Goal: Transaction & Acquisition: Purchase product/service

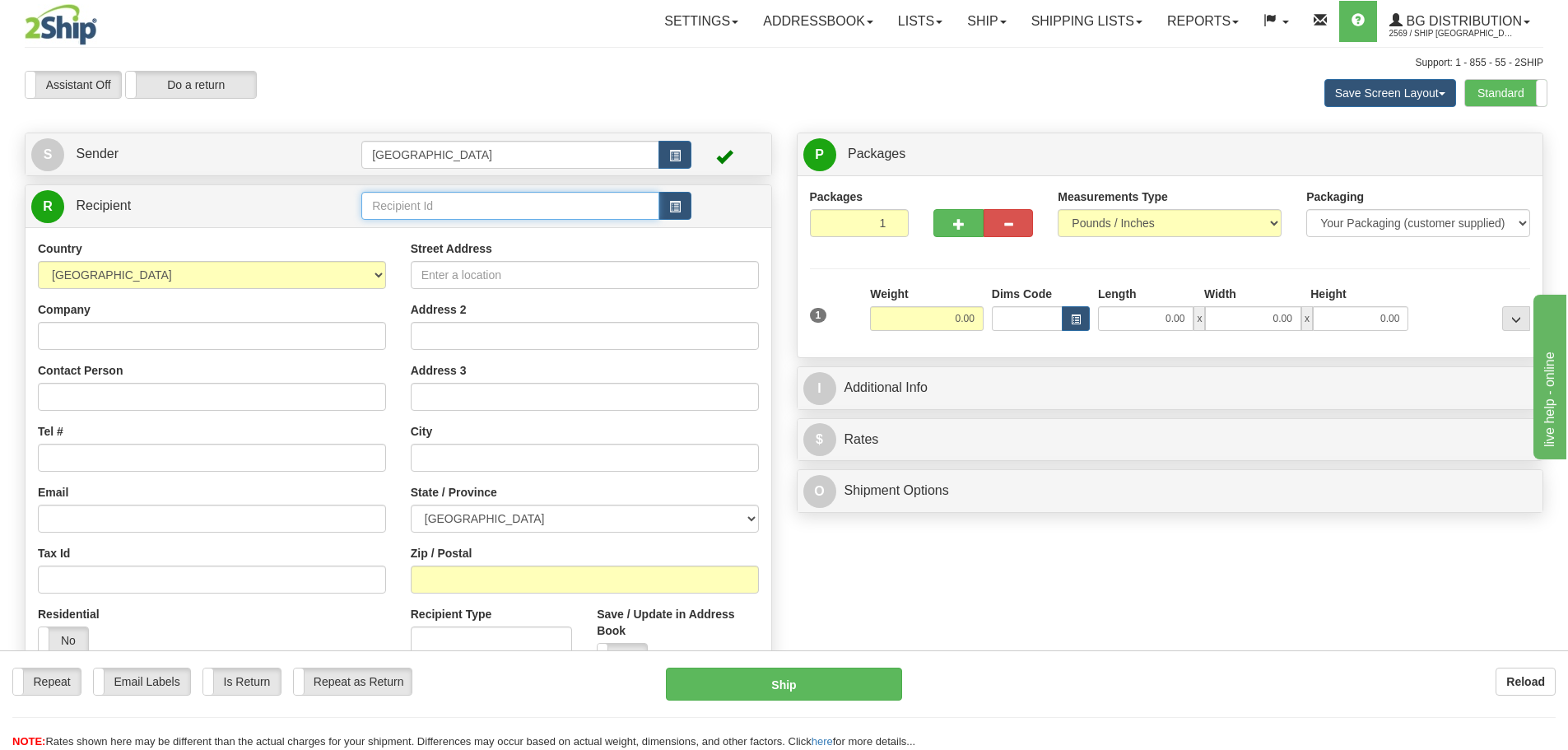
click at [396, 204] on input "text" at bounding box center [510, 206] width 297 height 28
click at [393, 231] on div "80055" at bounding box center [507, 232] width 283 height 19
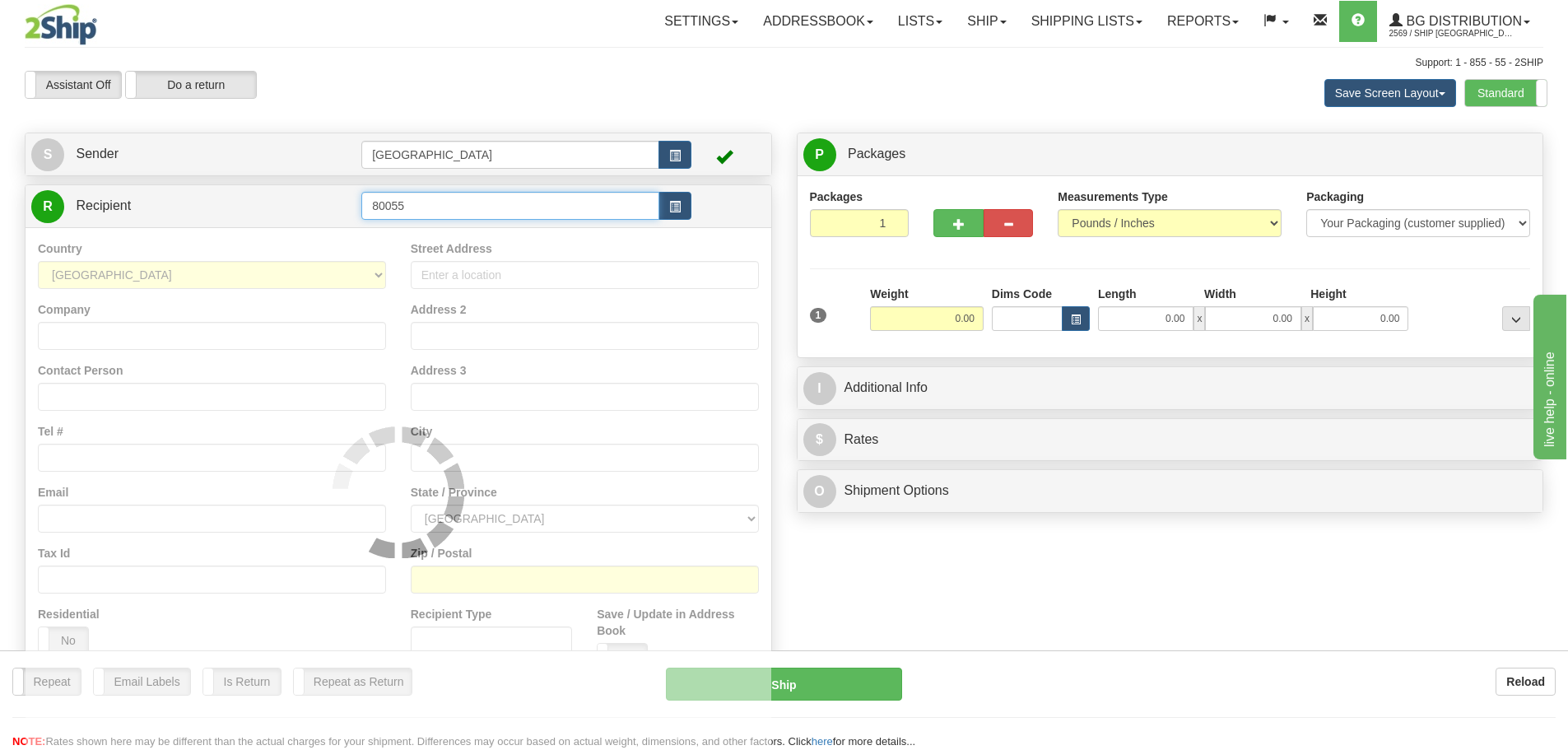
type input "80055"
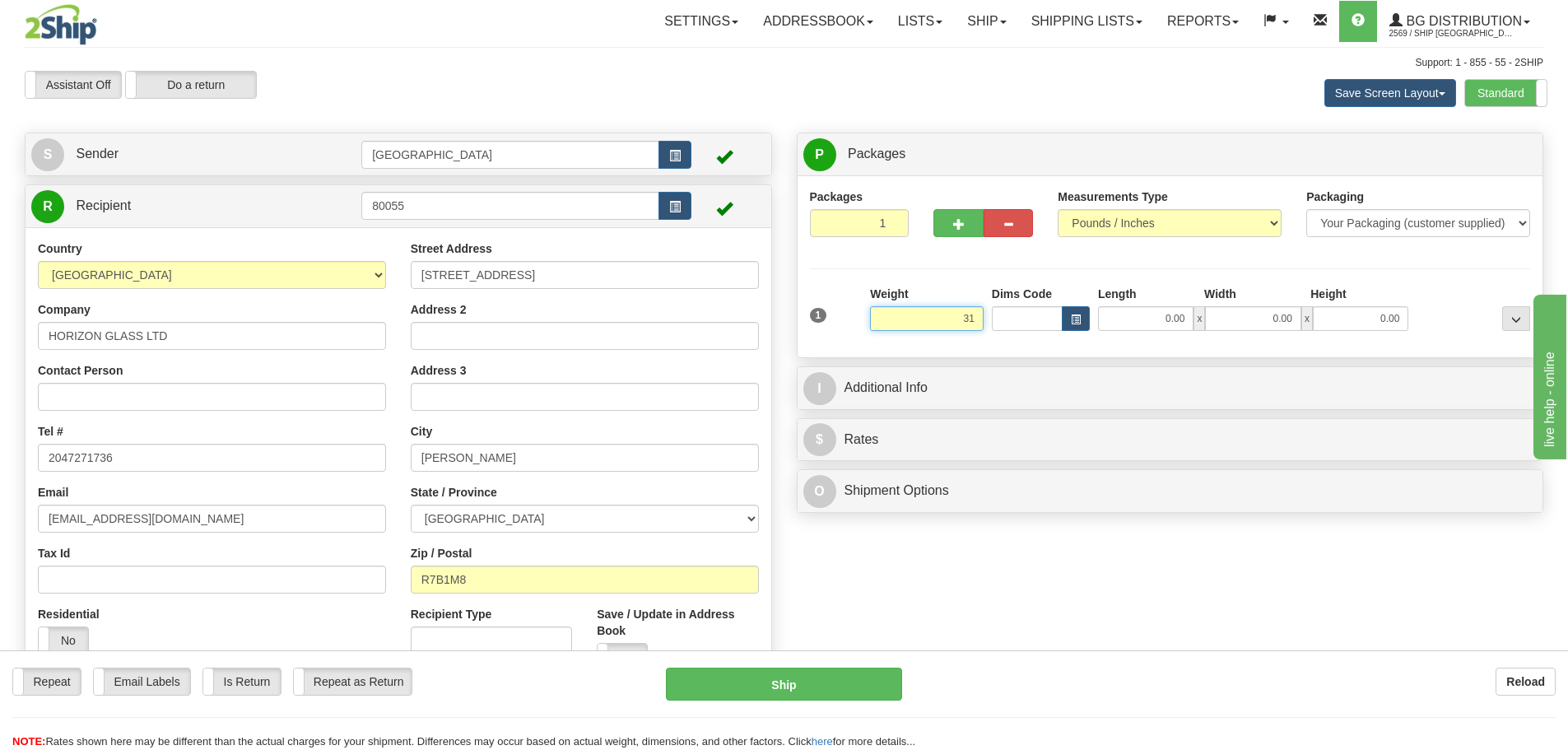
type input "31.00"
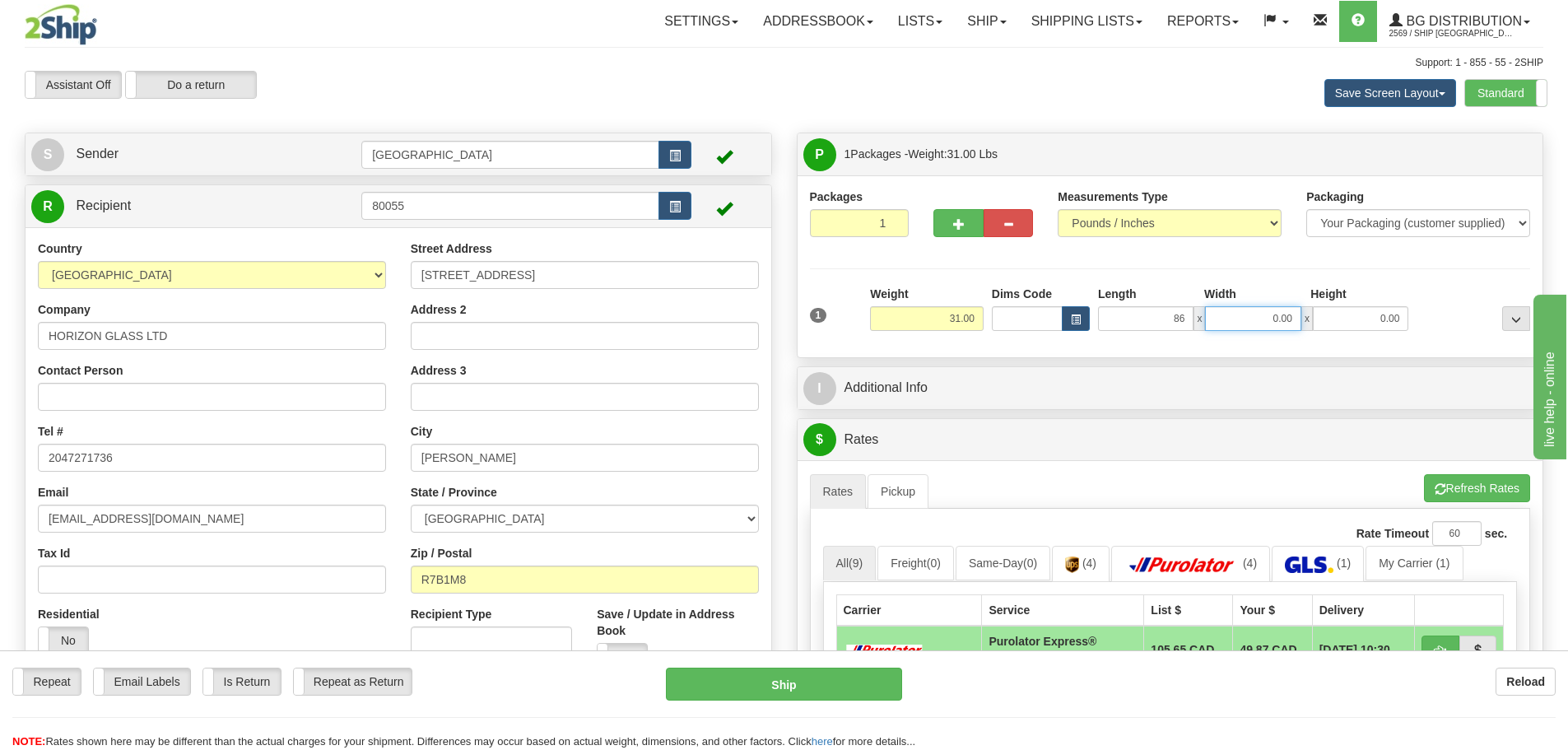
type input "86.00"
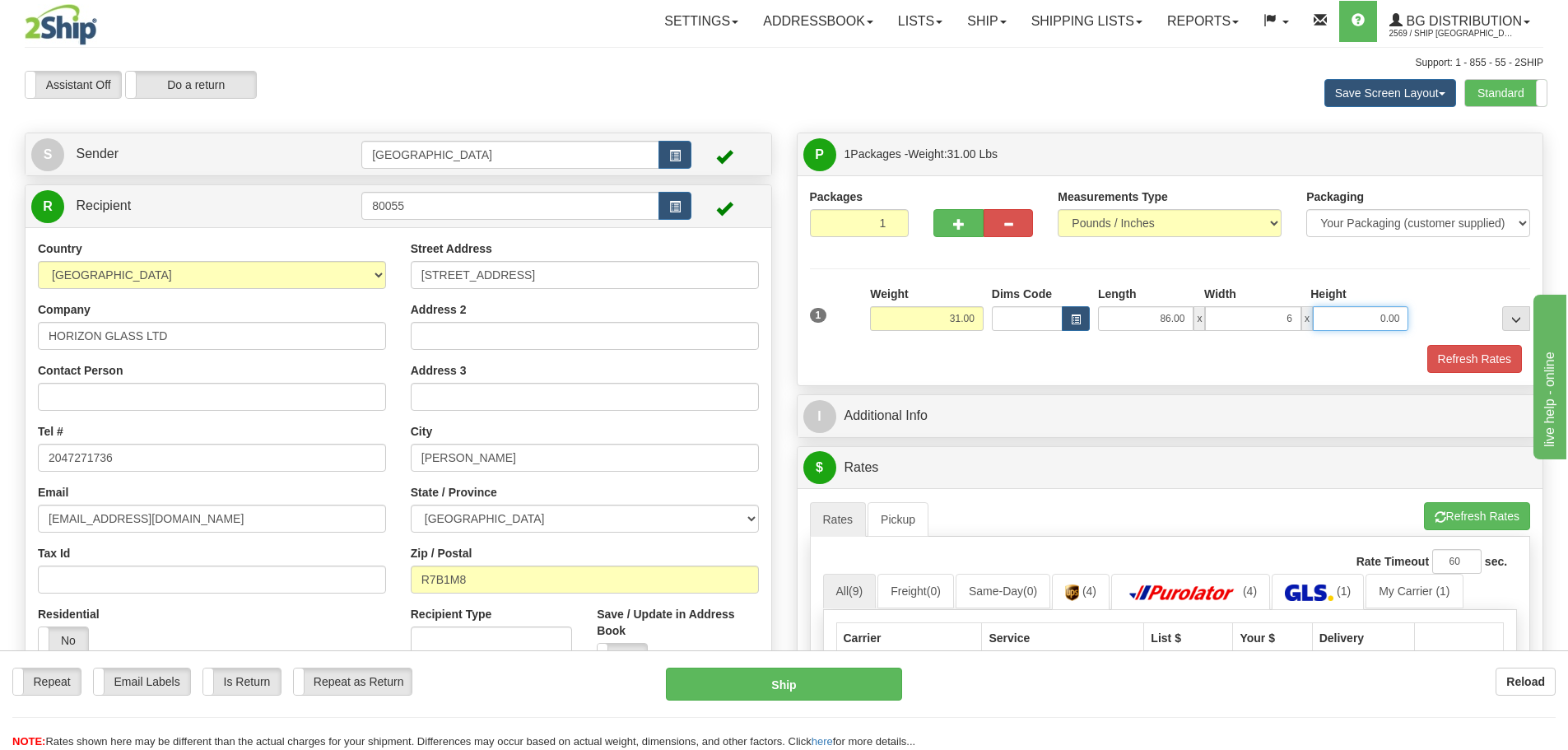
type input "6.00"
type input "4.00"
click at [1473, 355] on button "Refresh Rates" at bounding box center [1474, 359] width 95 height 28
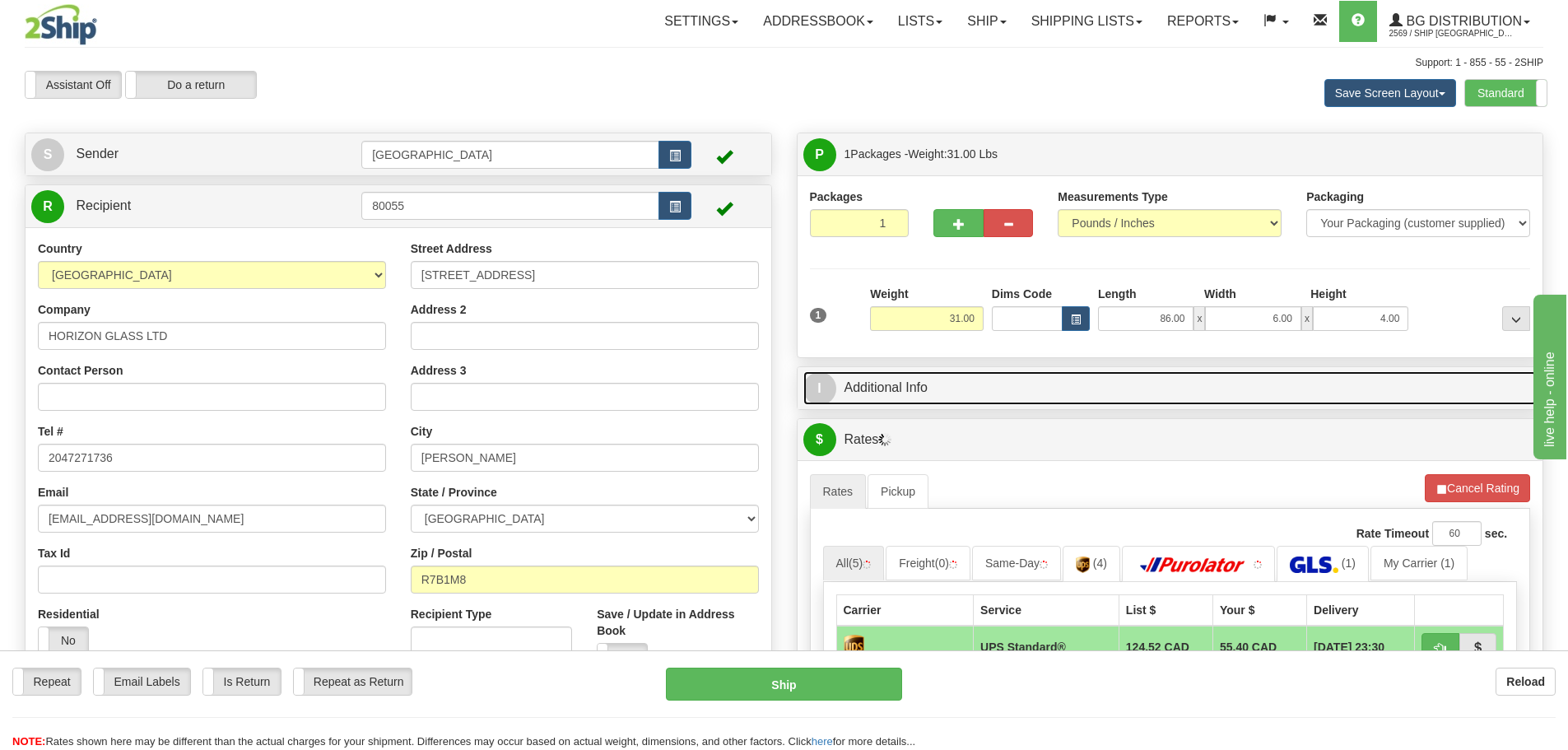
click at [1020, 399] on link "I Additional Info" at bounding box center [1170, 388] width 734 height 33
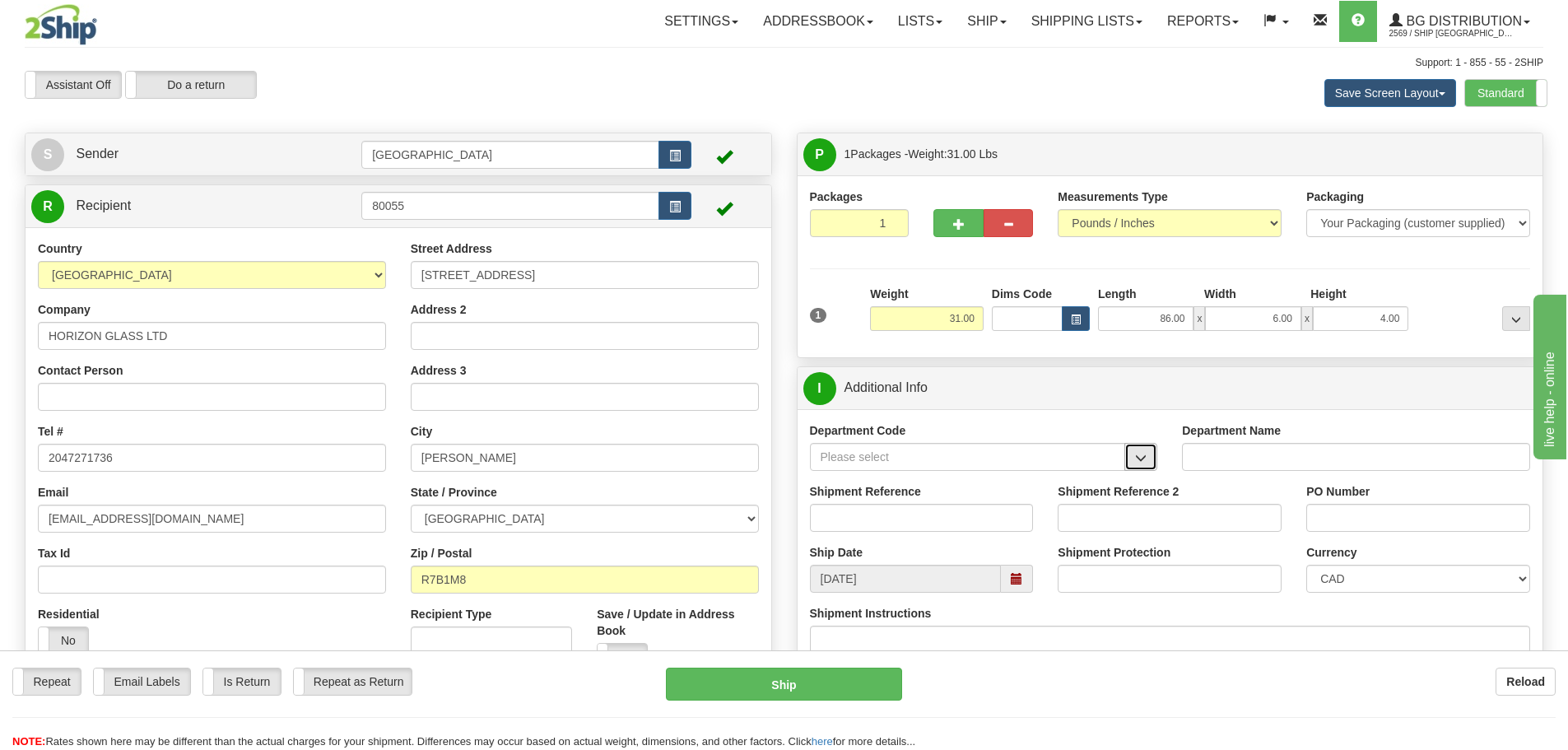
click at [1136, 461] on span "button" at bounding box center [1140, 458] width 11 height 11
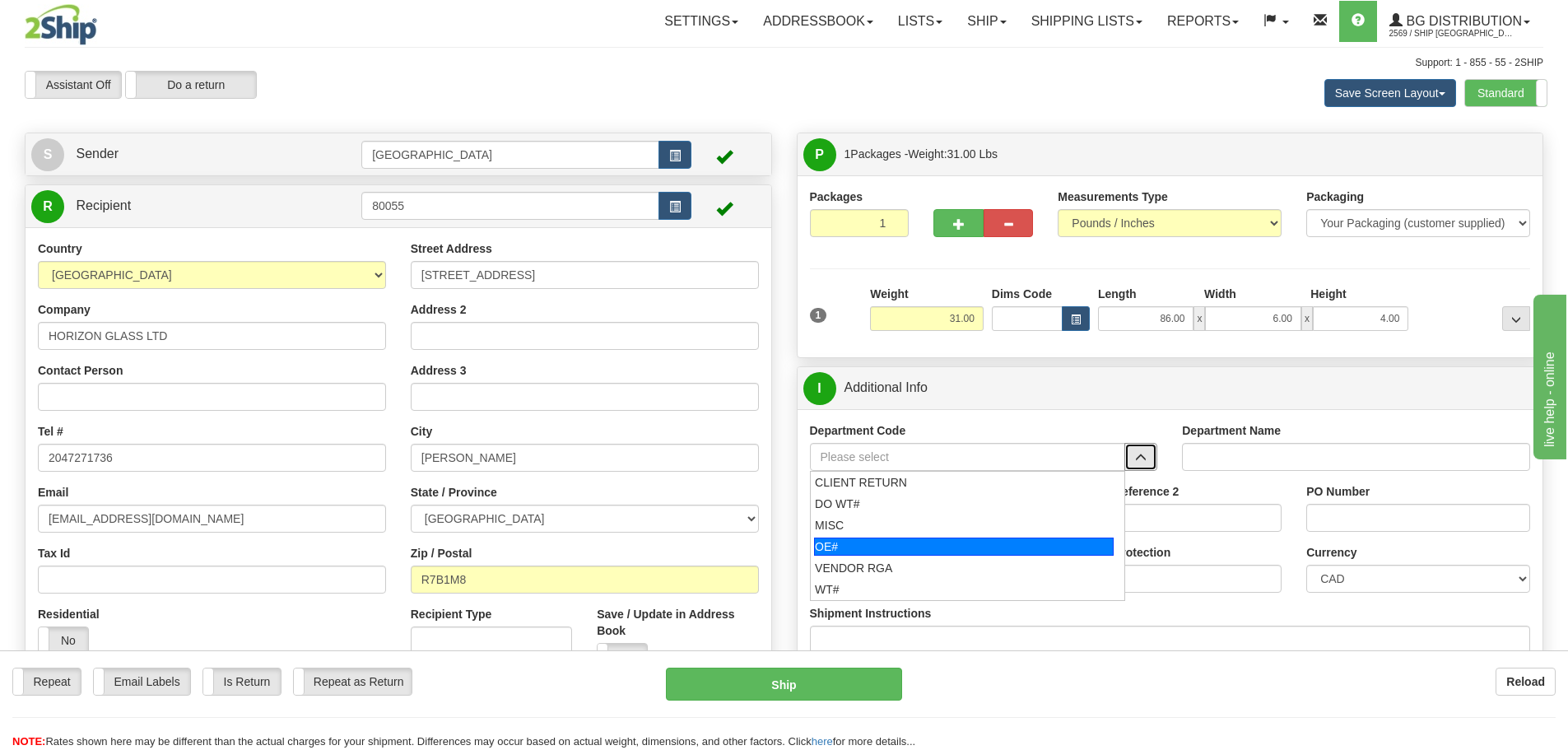
click at [933, 540] on div "OE#" at bounding box center [963, 547] width 299 height 19
type input "OE#"
type input "ORDERS"
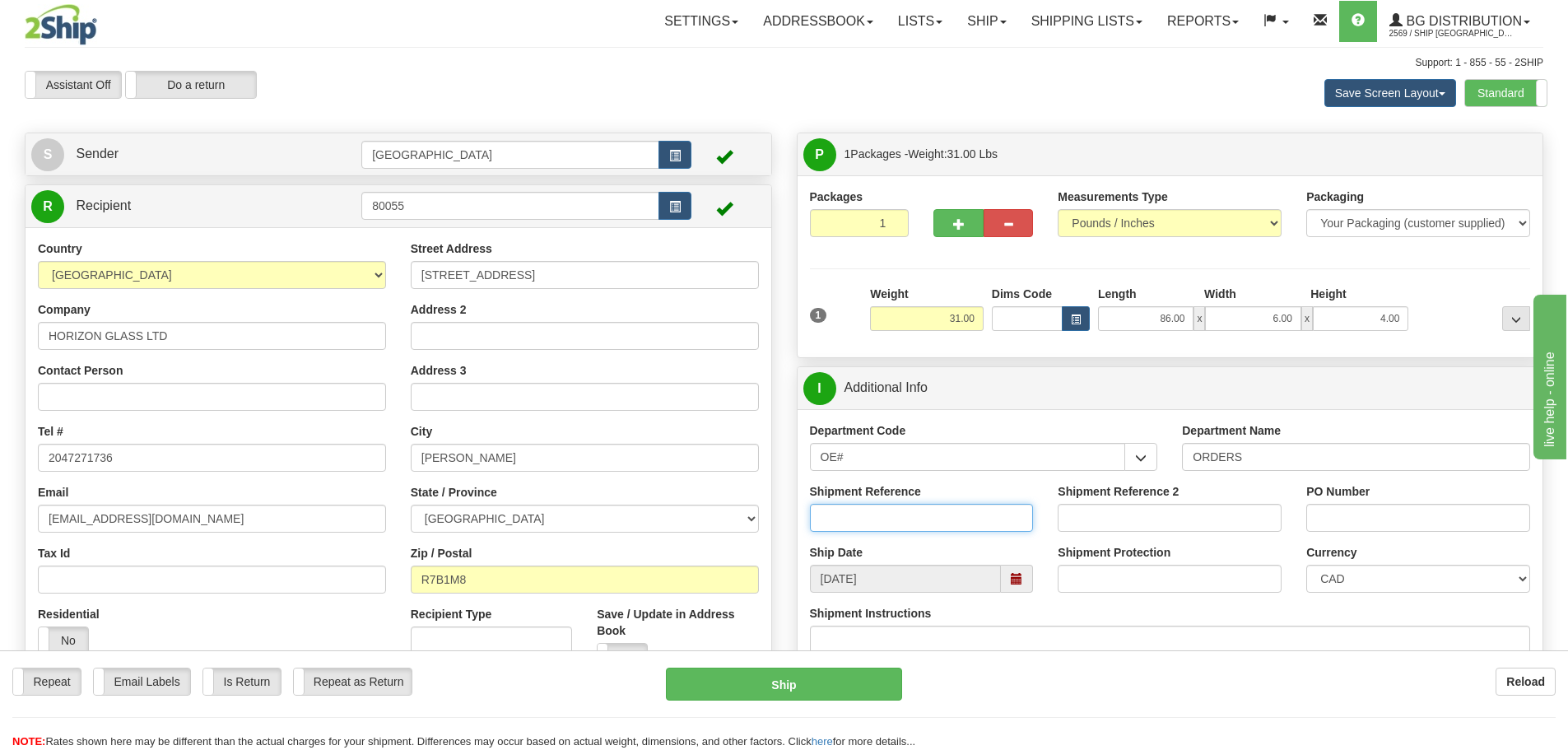
click at [959, 517] on input "Shipment Reference" at bounding box center [922, 517] width 224 height 28
type input "90039179-00"
click at [1362, 514] on input "PO Number" at bounding box center [1418, 517] width 224 height 28
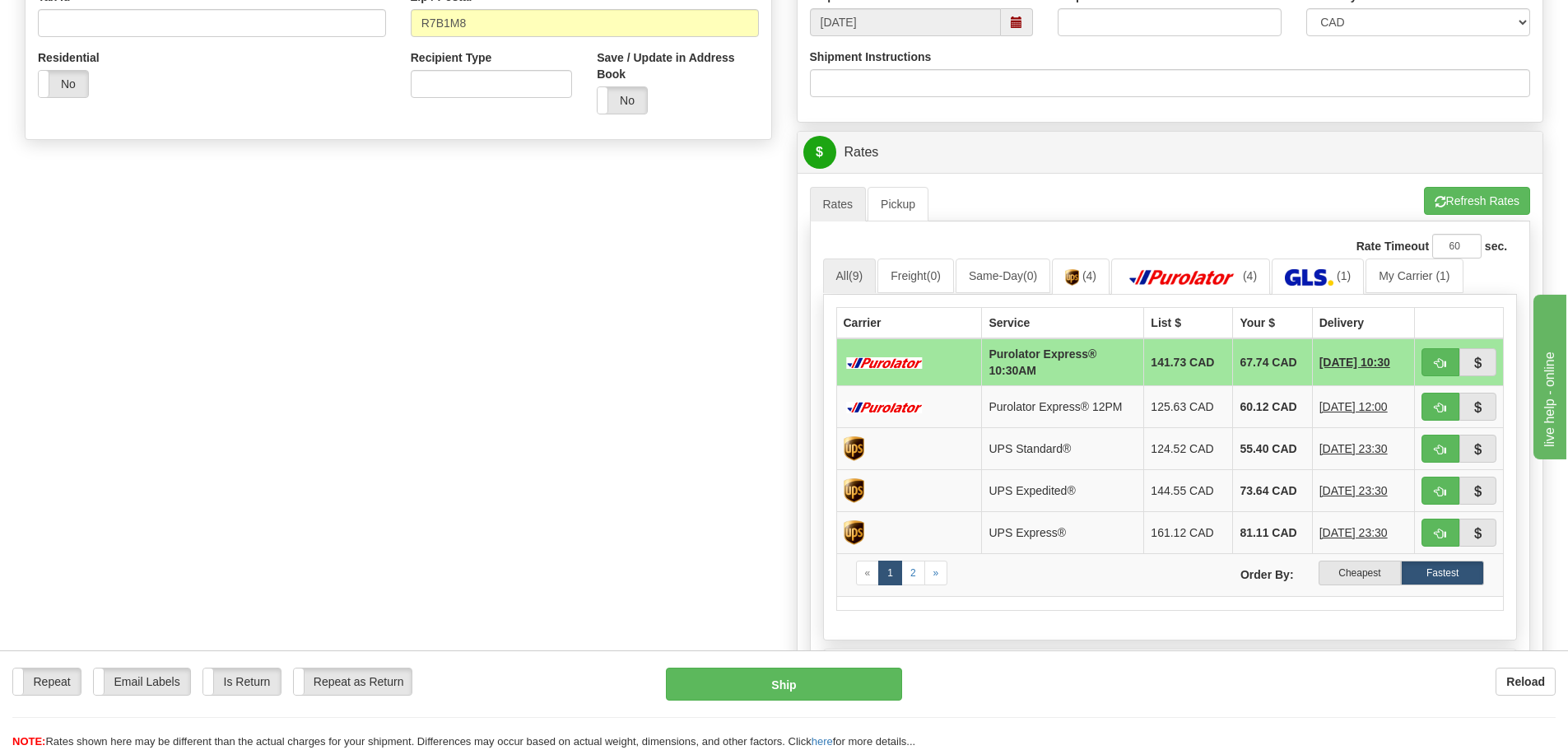
scroll to position [577, 0]
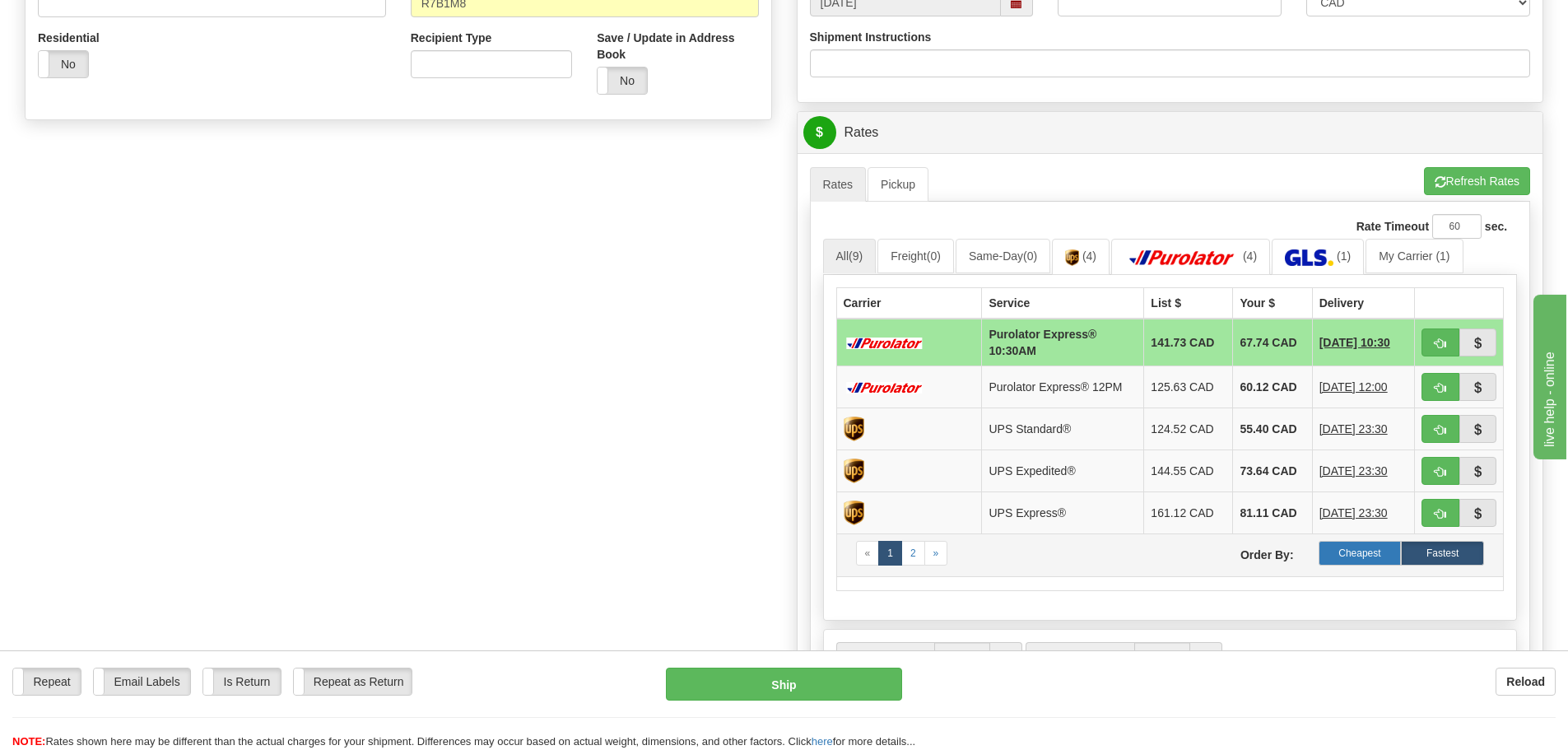
type input "4120"
click at [1362, 552] on label "Cheapest" at bounding box center [1359, 553] width 83 height 25
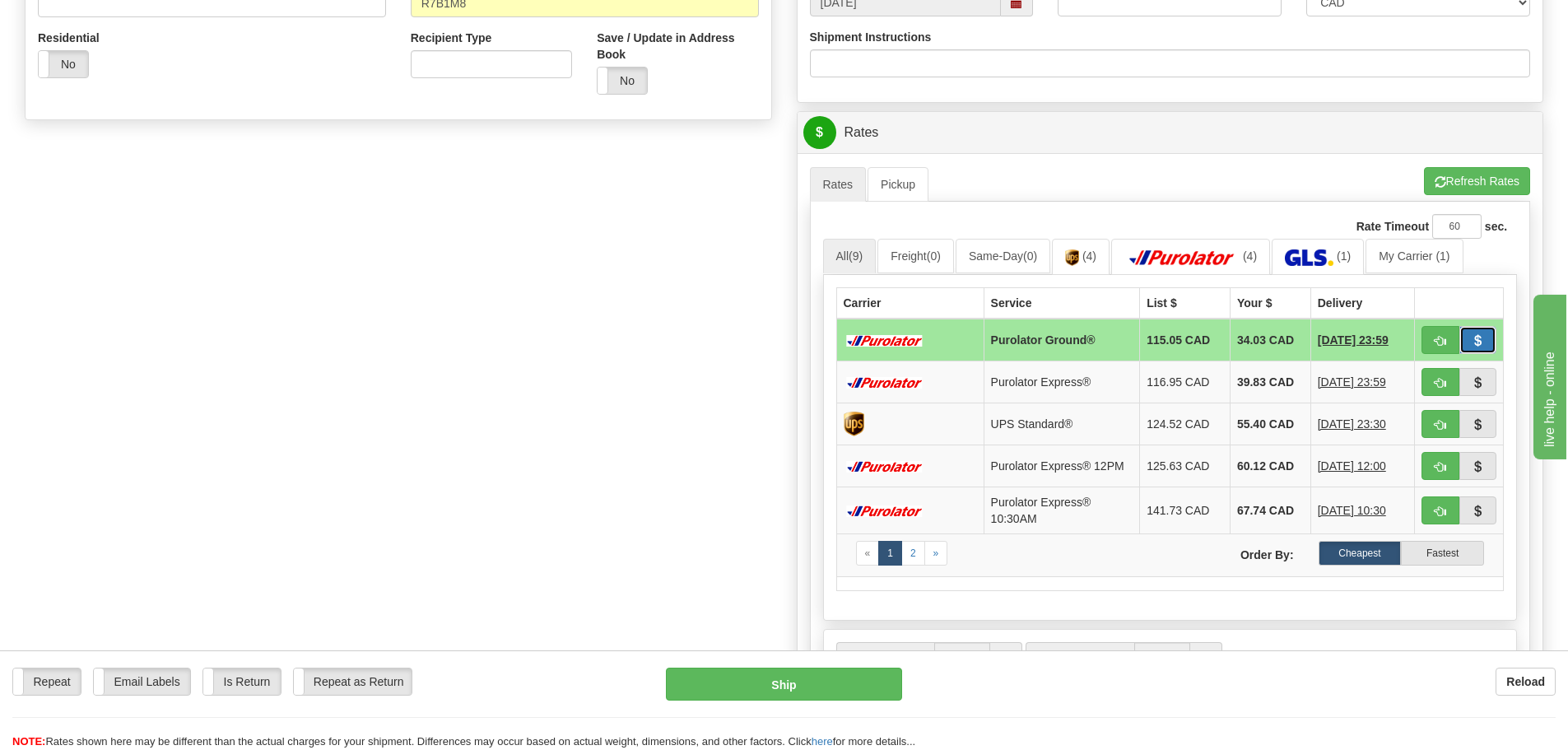
click at [1472, 337] on span "button" at bounding box center [1477, 341] width 11 height 11
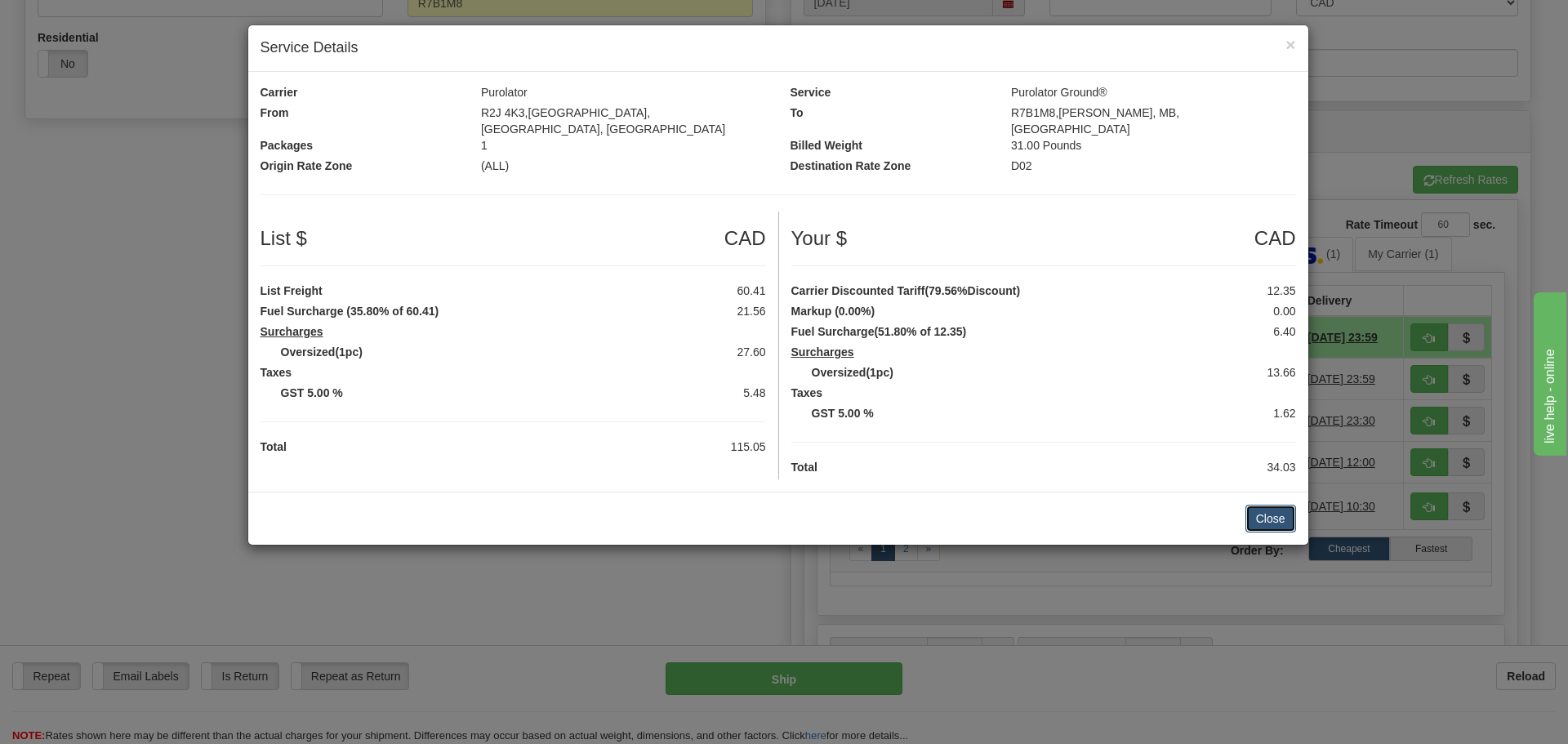
click at [1257, 505] on button "Close" at bounding box center [1270, 519] width 51 height 28
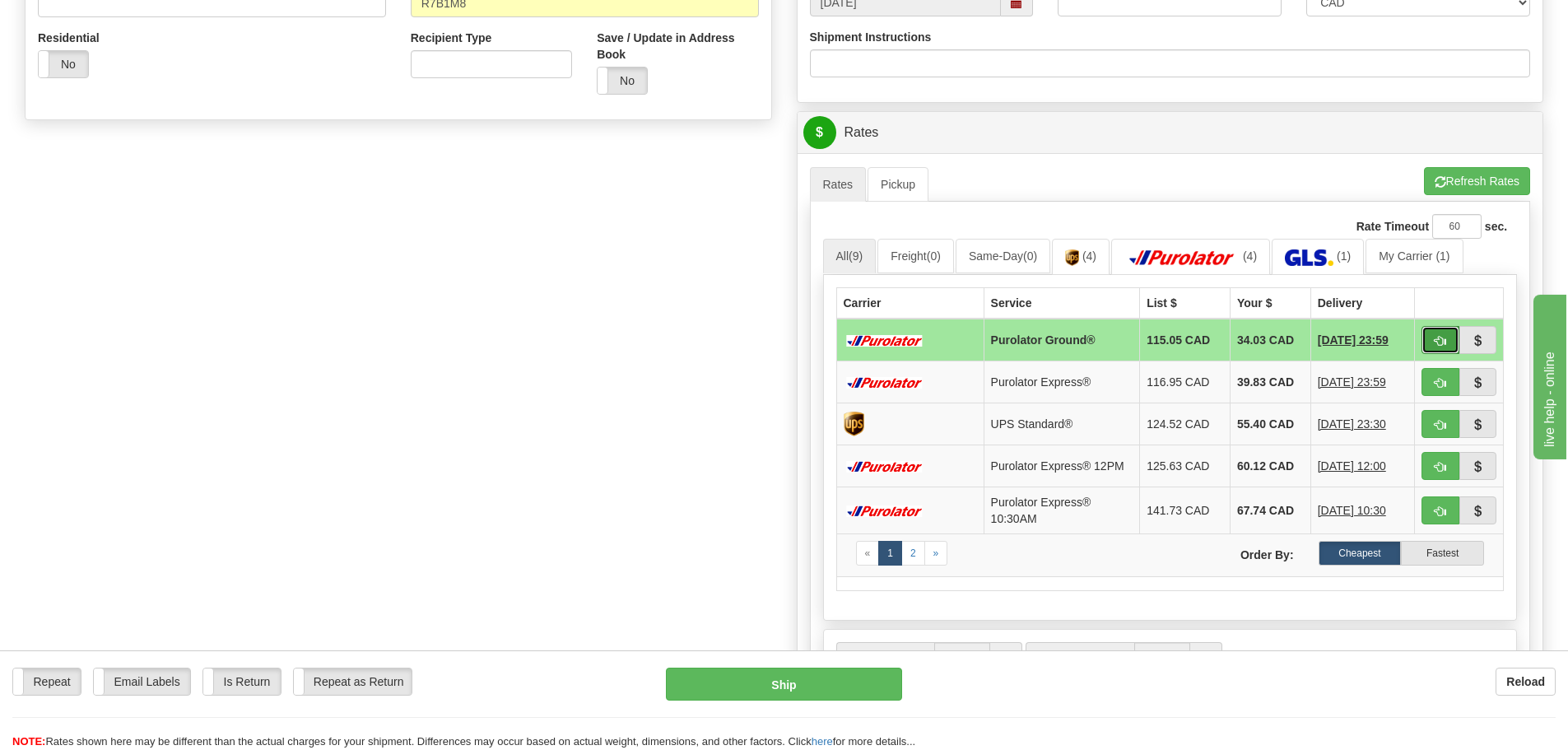
click at [1436, 339] on span "button" at bounding box center [1440, 341] width 11 height 11
type input "260"
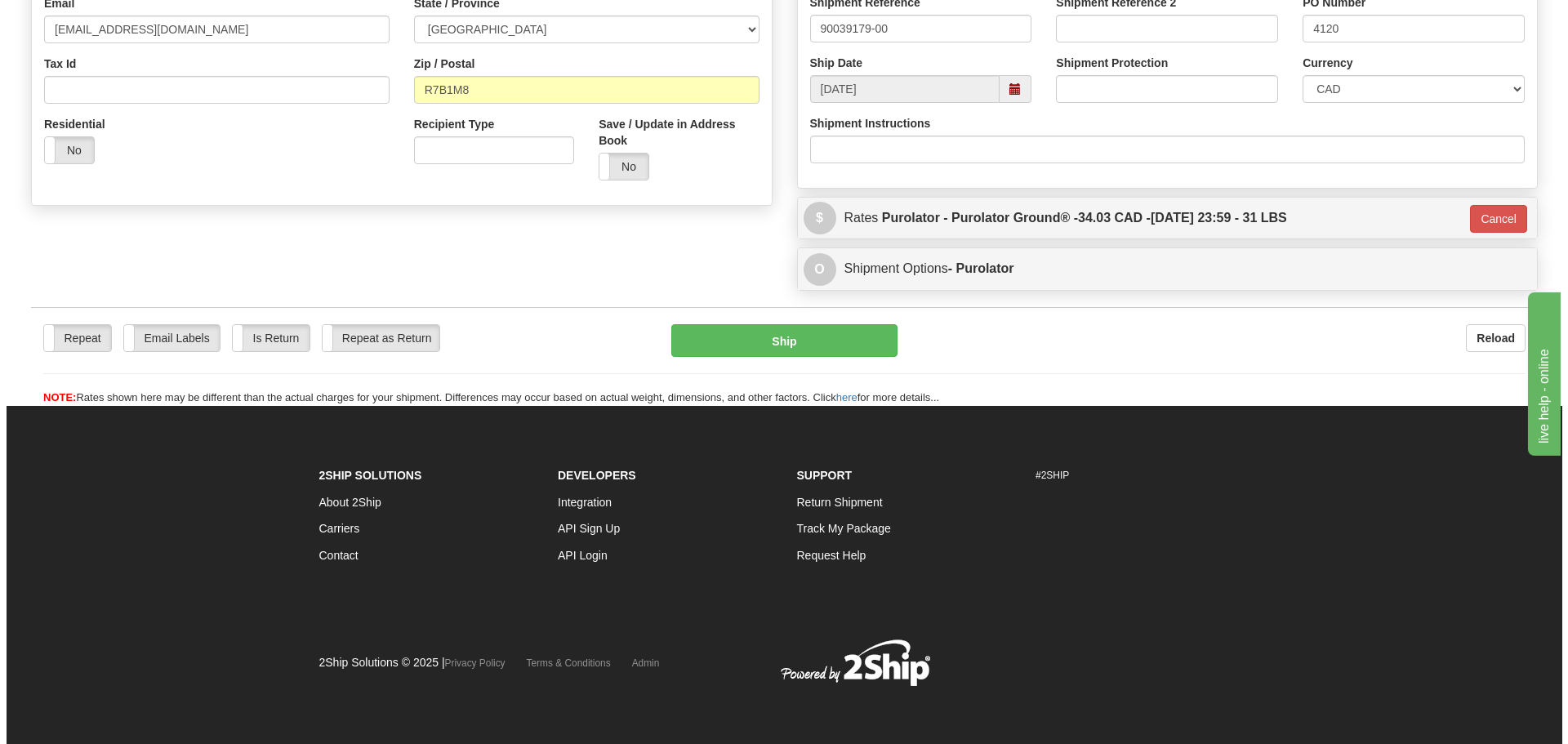
scroll to position [486, 0]
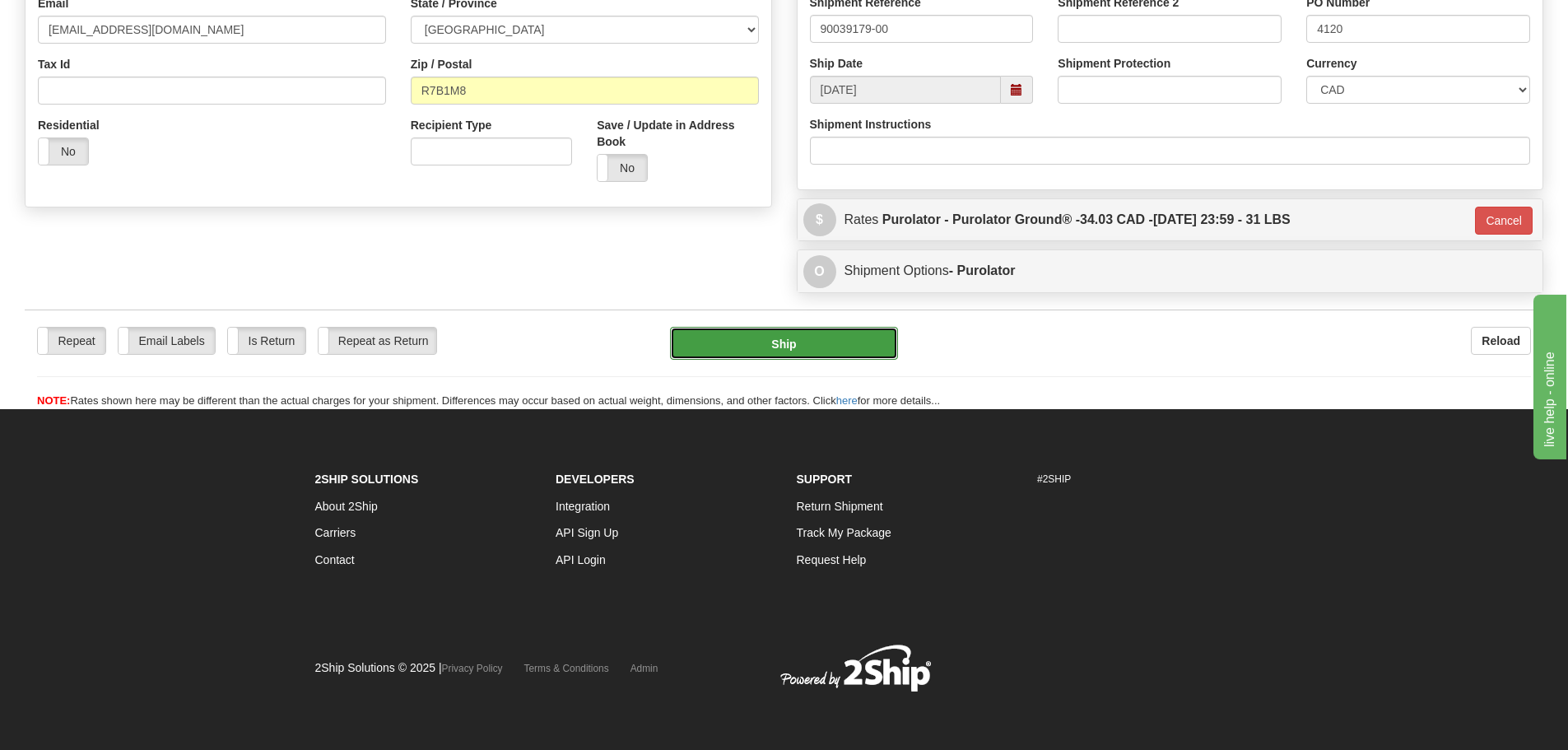
click at [775, 341] on button "Ship" at bounding box center [784, 344] width 228 height 33
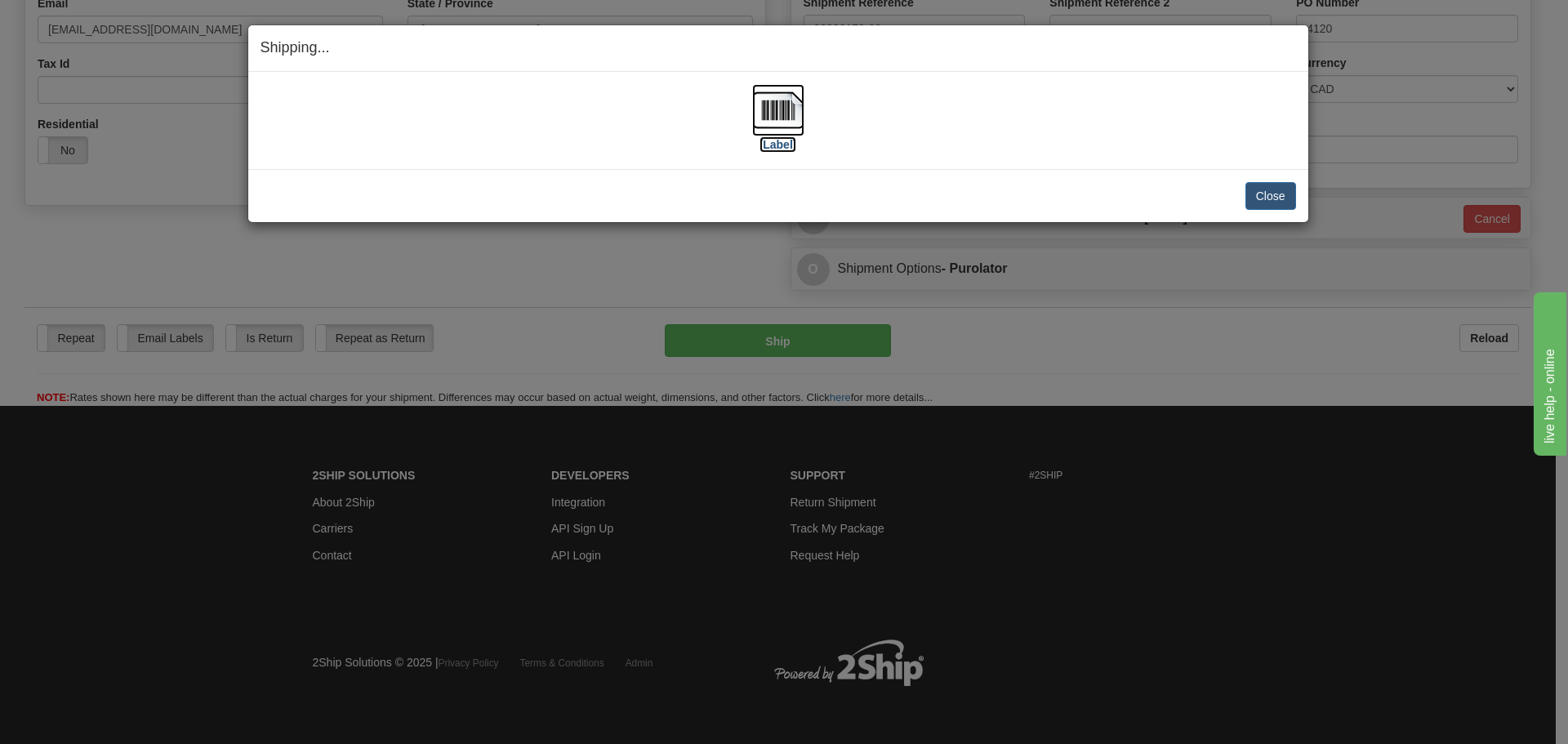
click at [775, 143] on label "[Label]" at bounding box center [778, 144] width 38 height 17
click at [1254, 193] on button "Close" at bounding box center [1270, 196] width 51 height 28
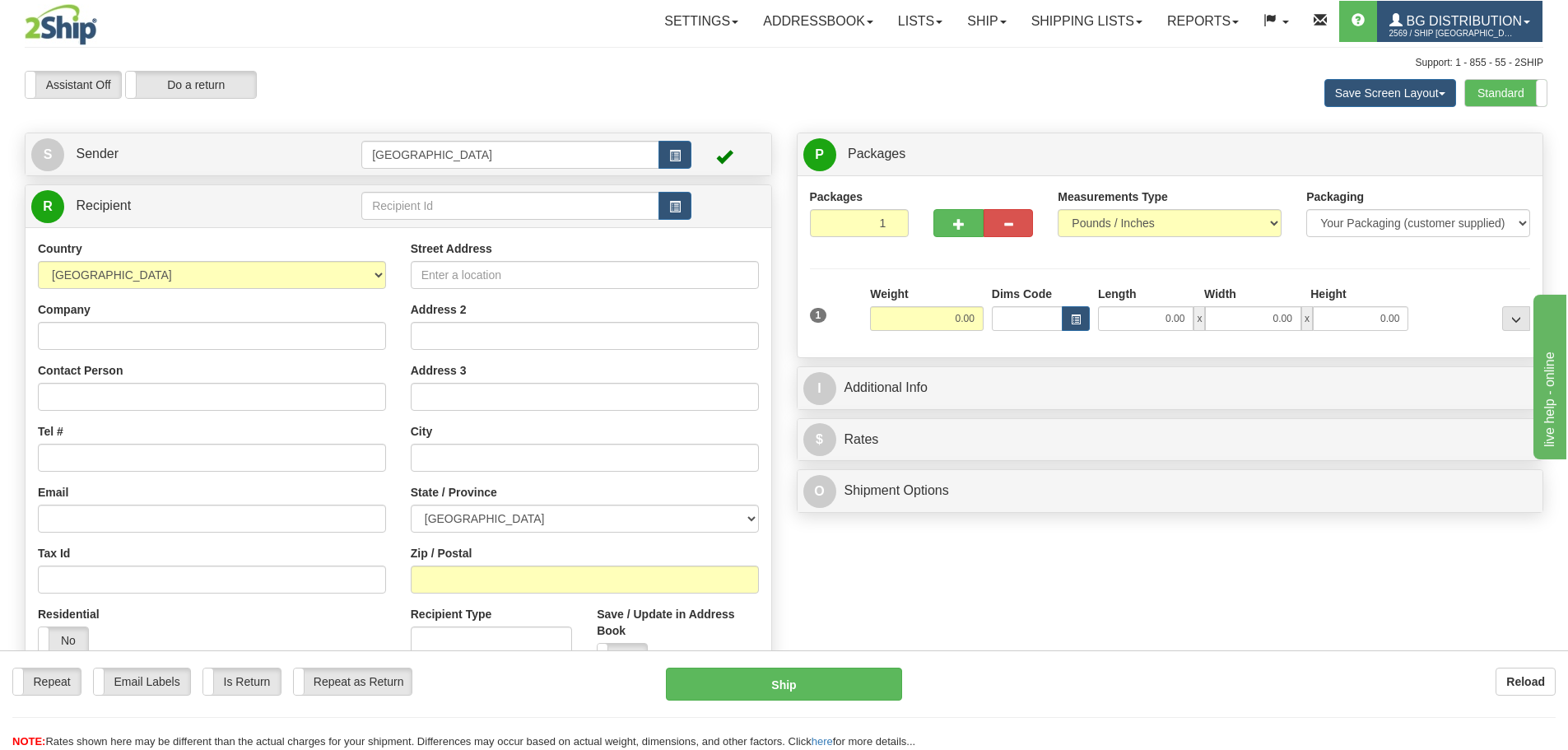
click at [1473, 15] on span "BG Distribution" at bounding box center [1461, 20] width 120 height 14
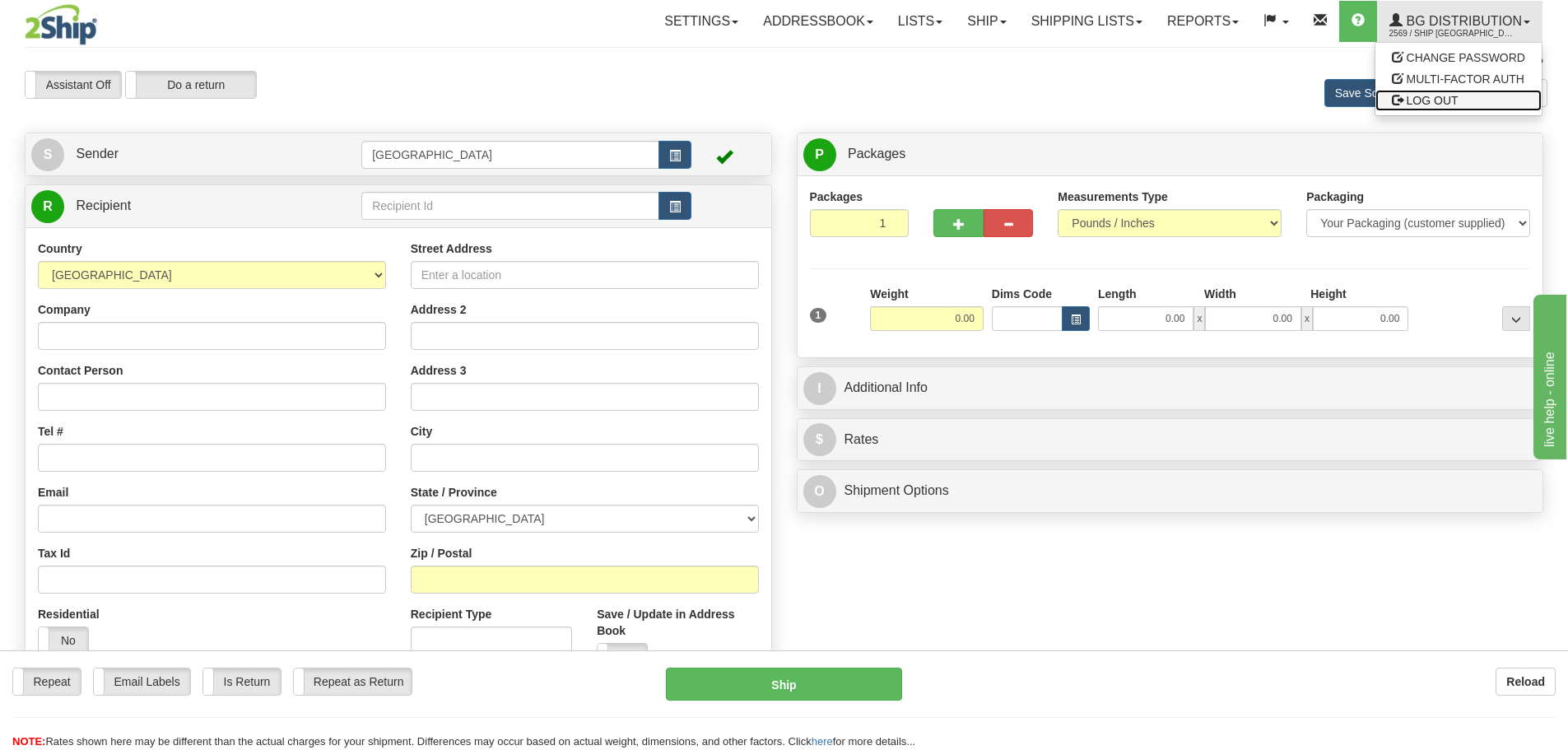
click at [1421, 96] on span "LOG OUT" at bounding box center [1432, 100] width 52 height 13
